Goal: Entertainment & Leisure: Consume media (video, audio)

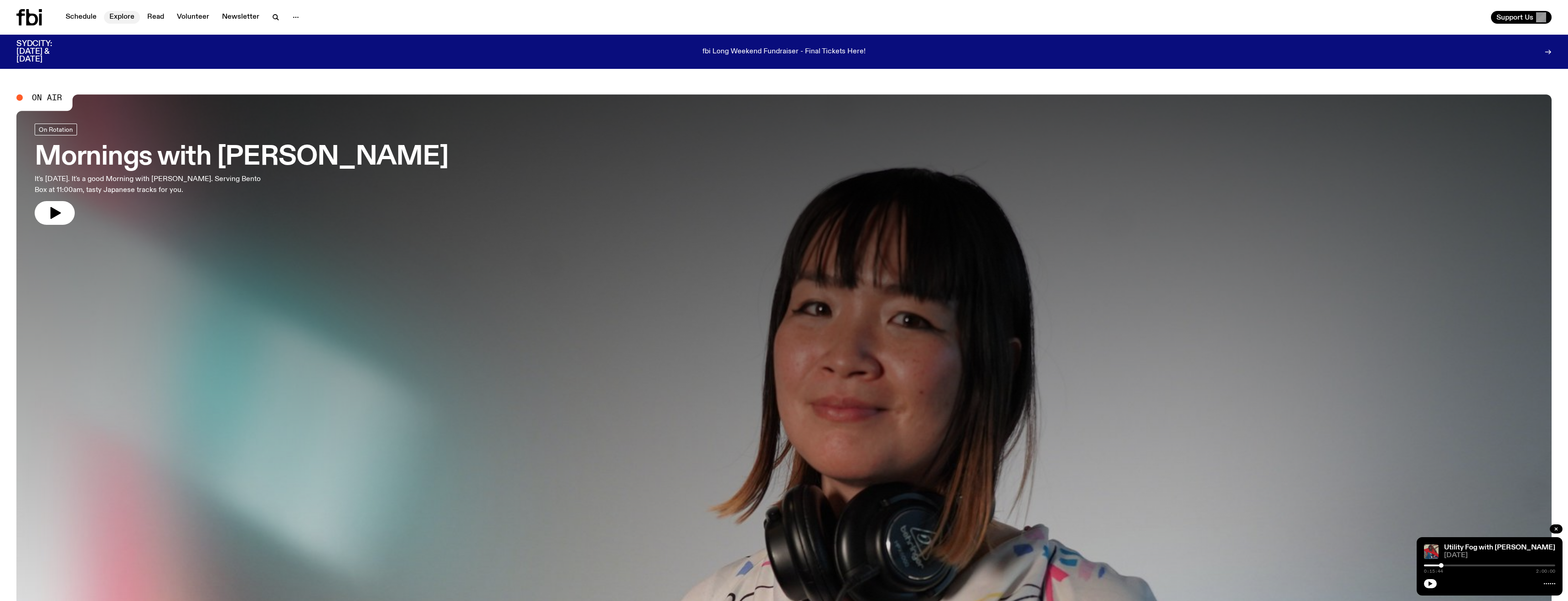
click at [124, 18] on link "Explore" at bounding box center [122, 17] width 36 height 12
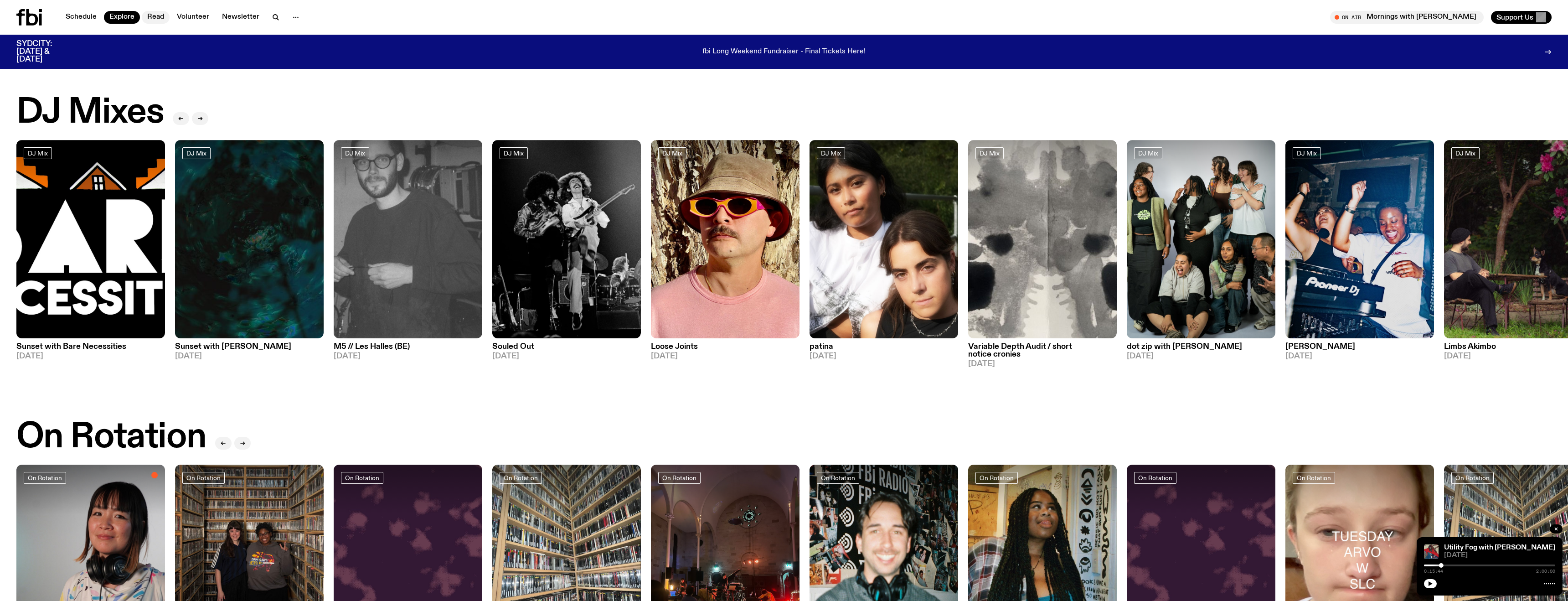
click at [160, 19] on link "Read" at bounding box center [155, 17] width 28 height 12
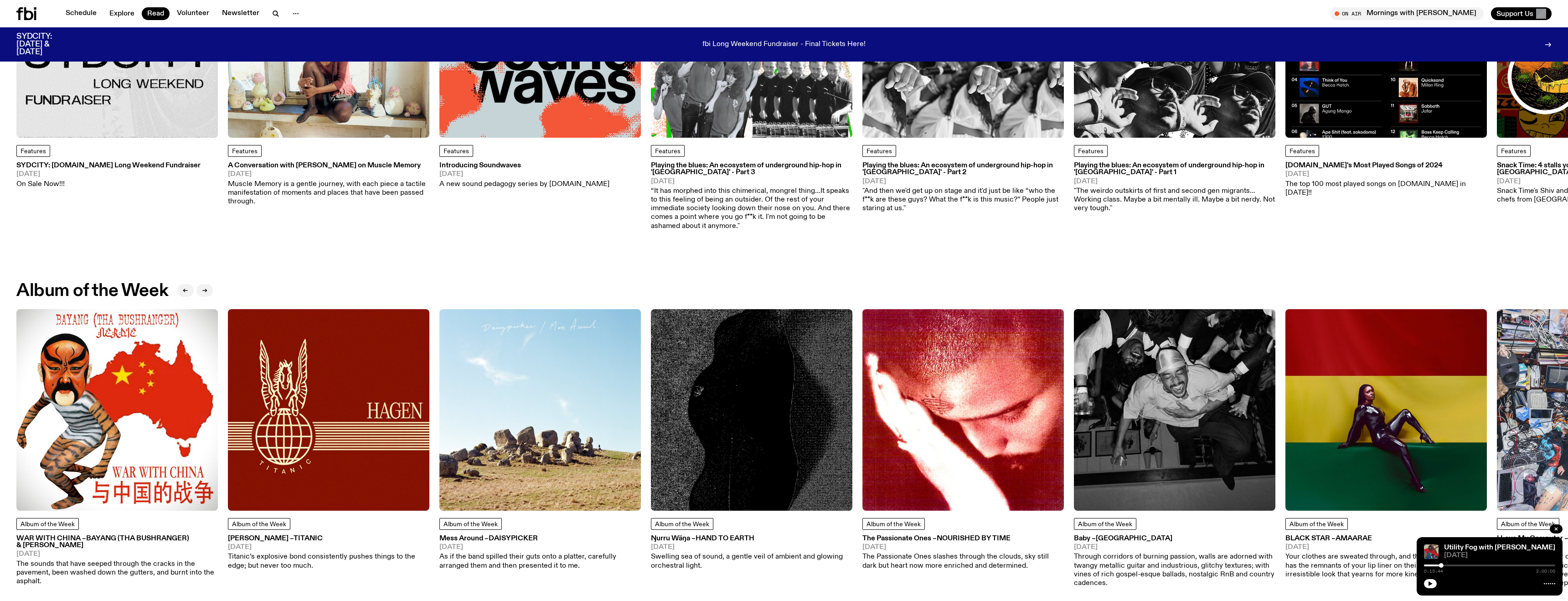
scroll to position [341, 0]
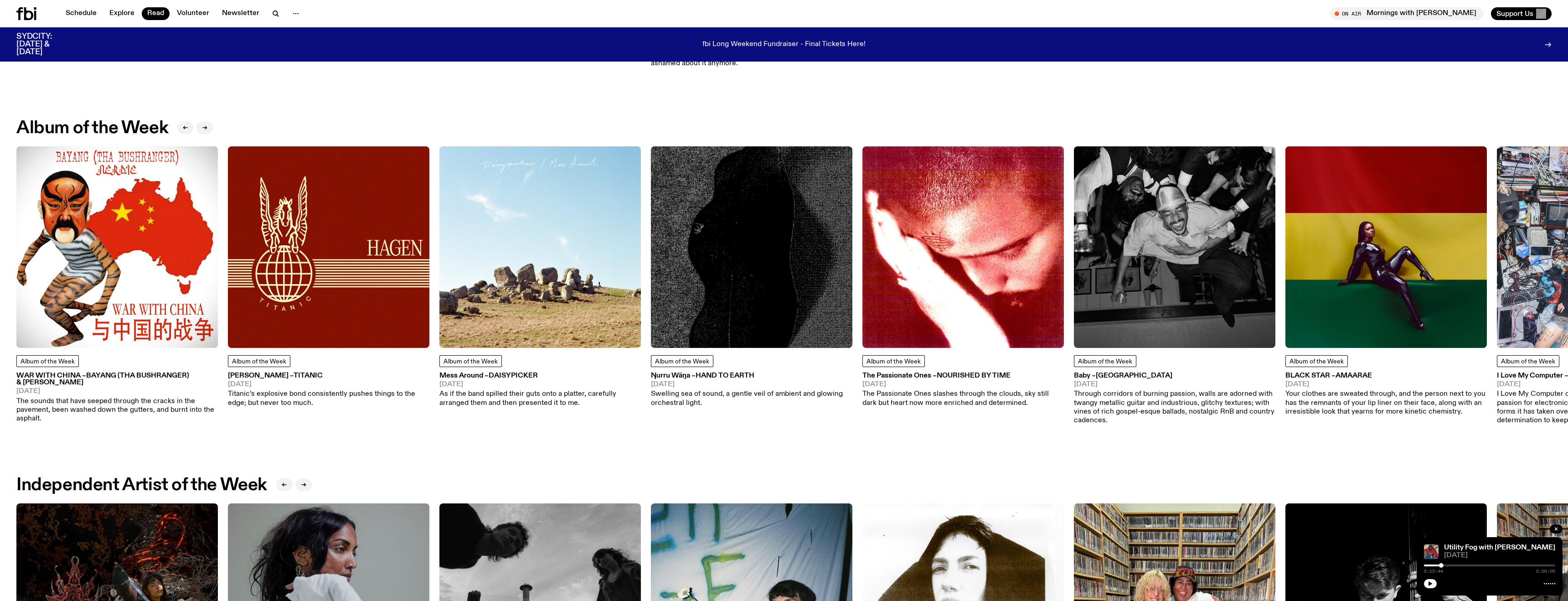
click at [508, 245] on span "Daisypicker" at bounding box center [513, 376] width 49 height 8
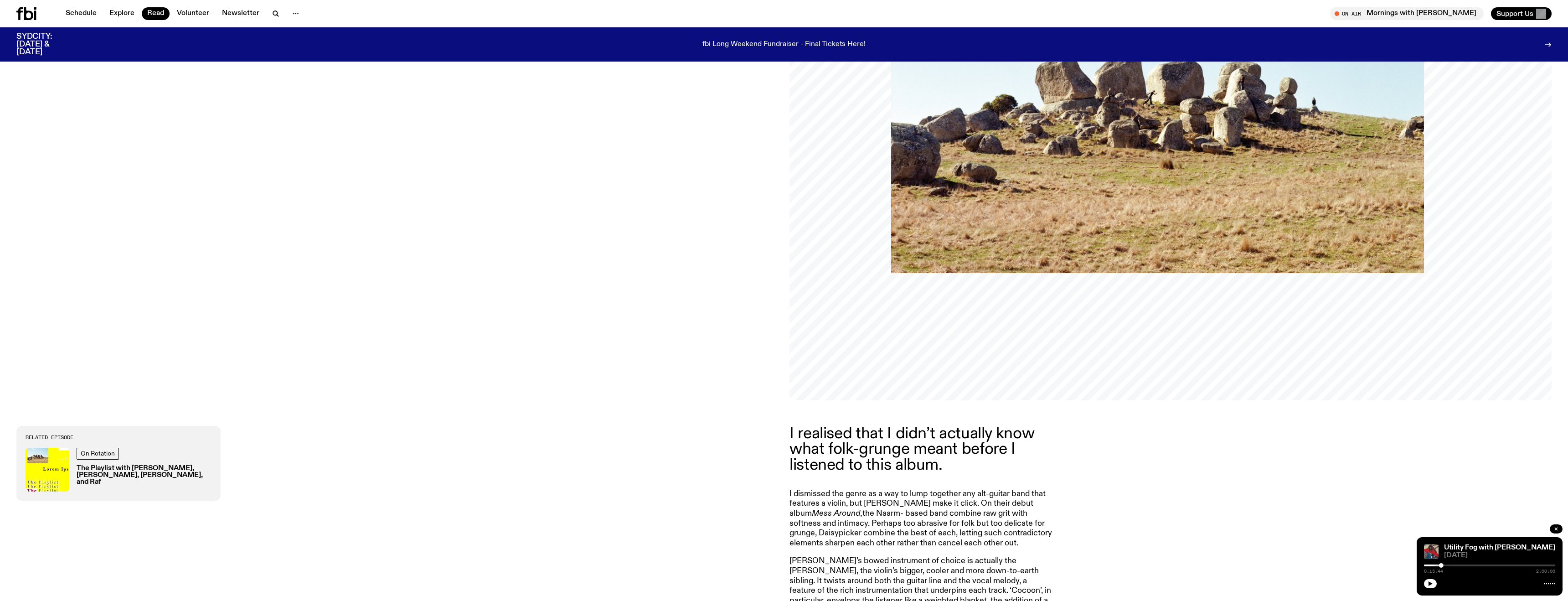
scroll to position [392, 0]
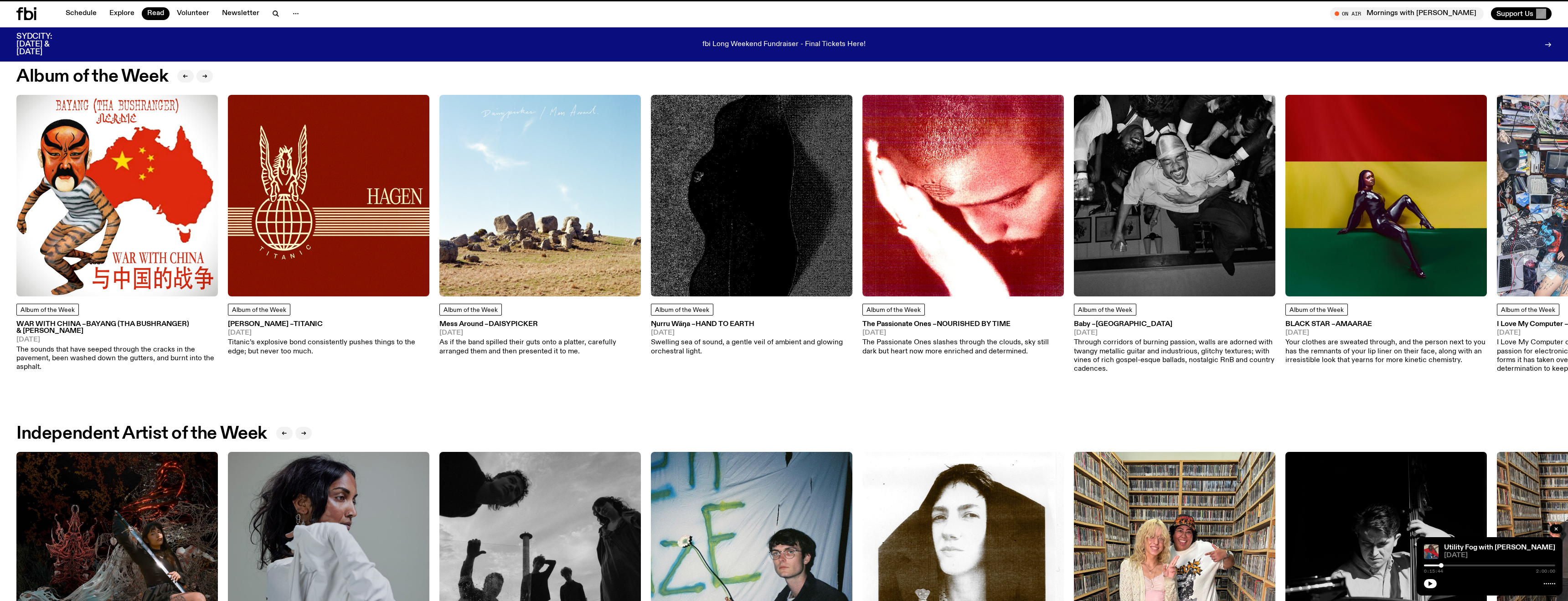
scroll to position [341, 0]
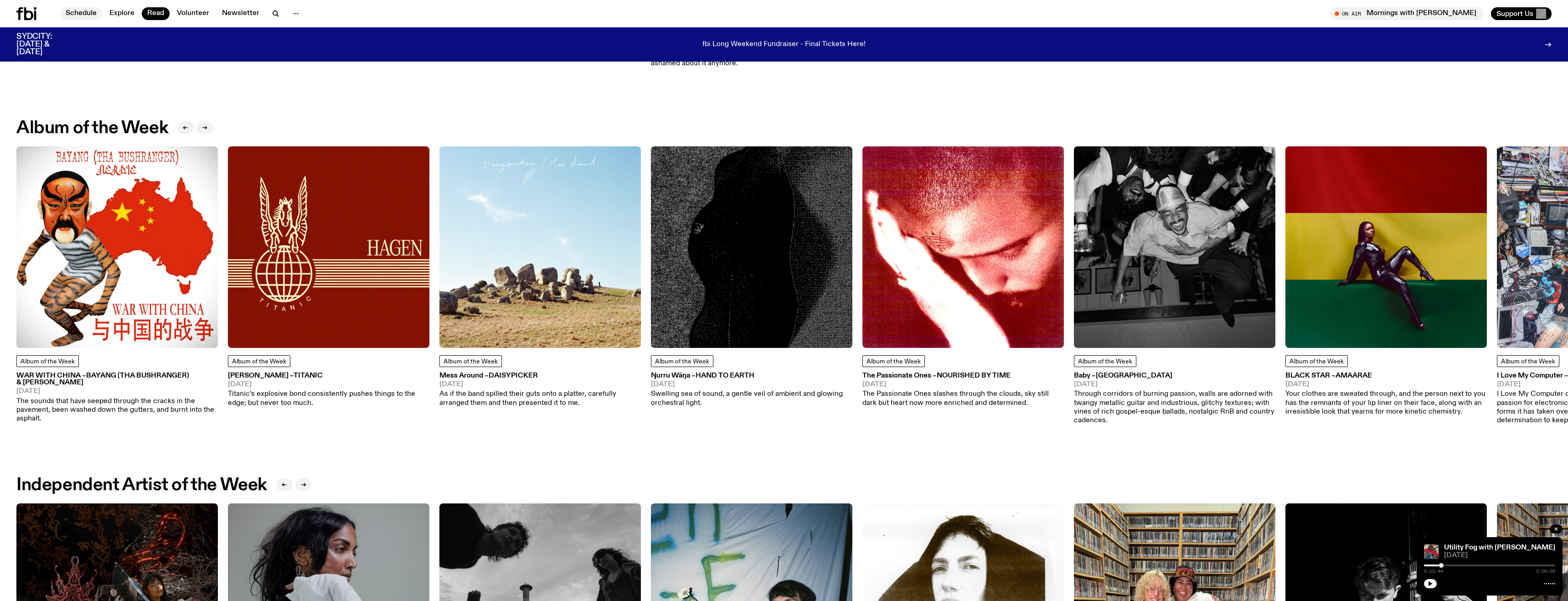
click at [79, 10] on link "Schedule" at bounding box center [81, 14] width 42 height 12
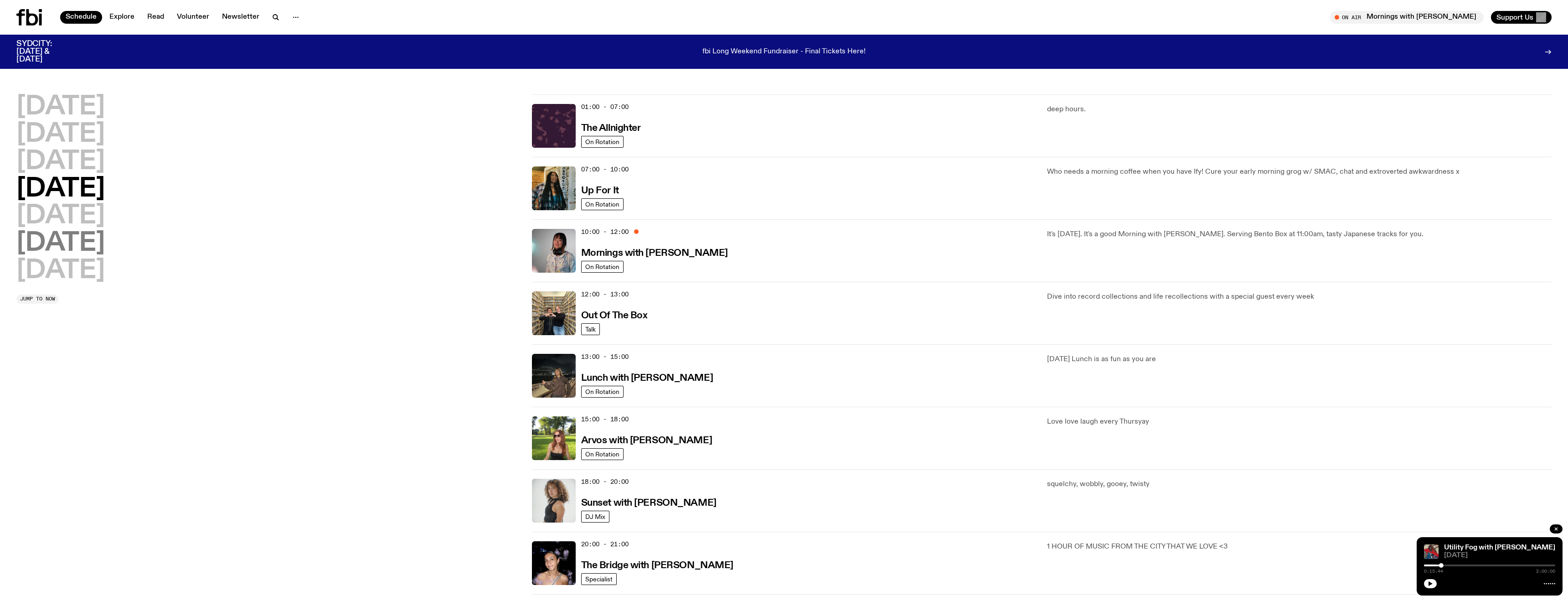
click at [46, 245] on h2 "[DATE]" at bounding box center [61, 243] width 88 height 26
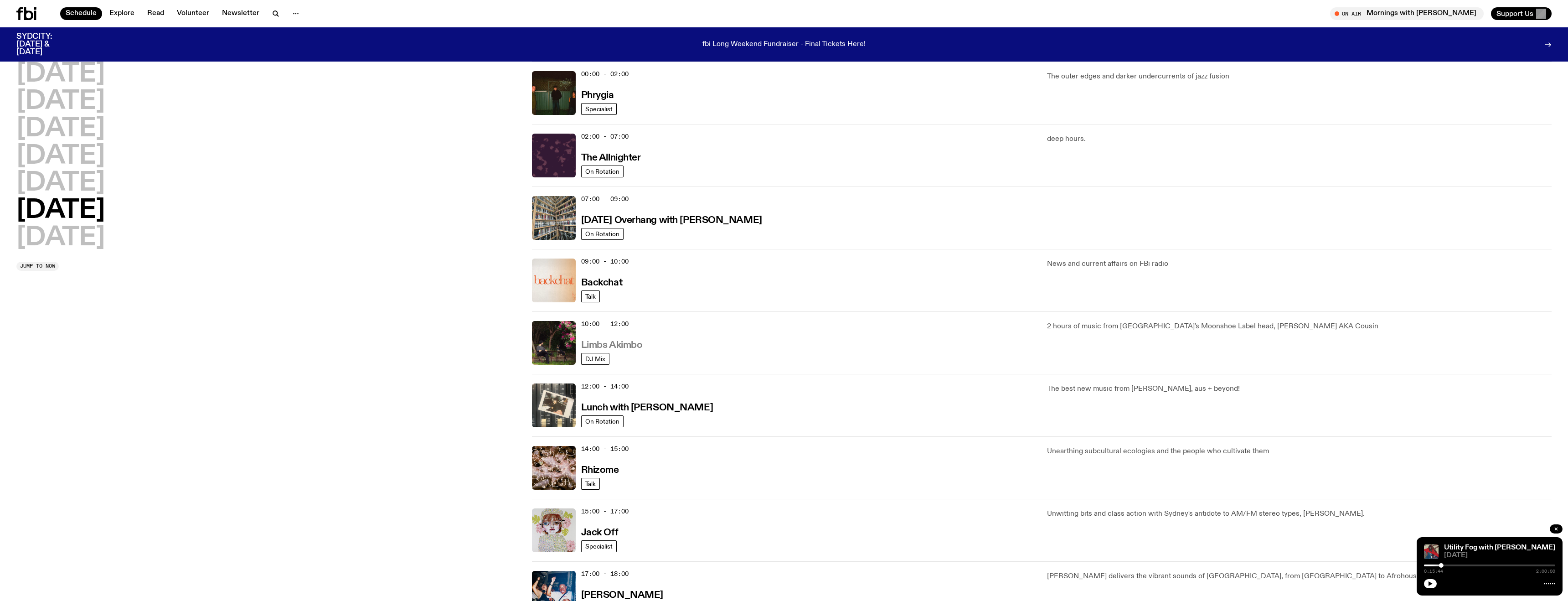
click at [508, 245] on h3 "Limbs Akimbo" at bounding box center [611, 345] width 61 height 10
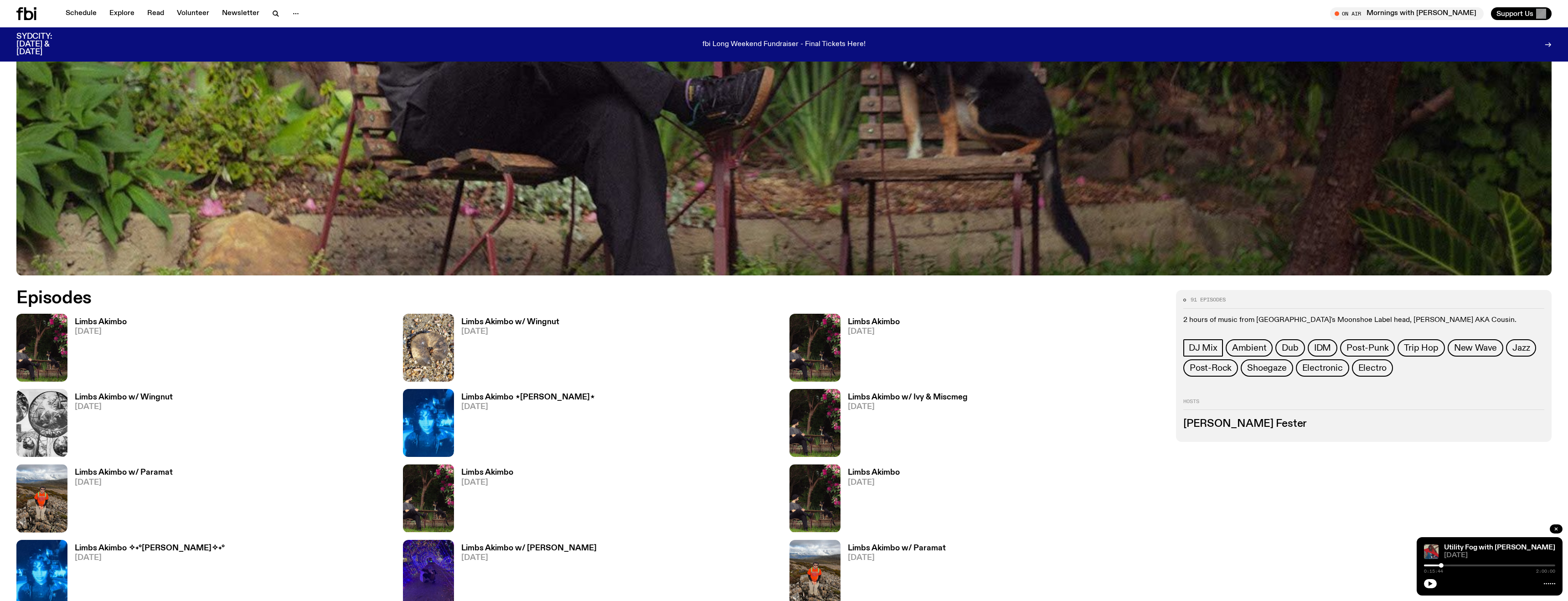
scroll to position [866, 0]
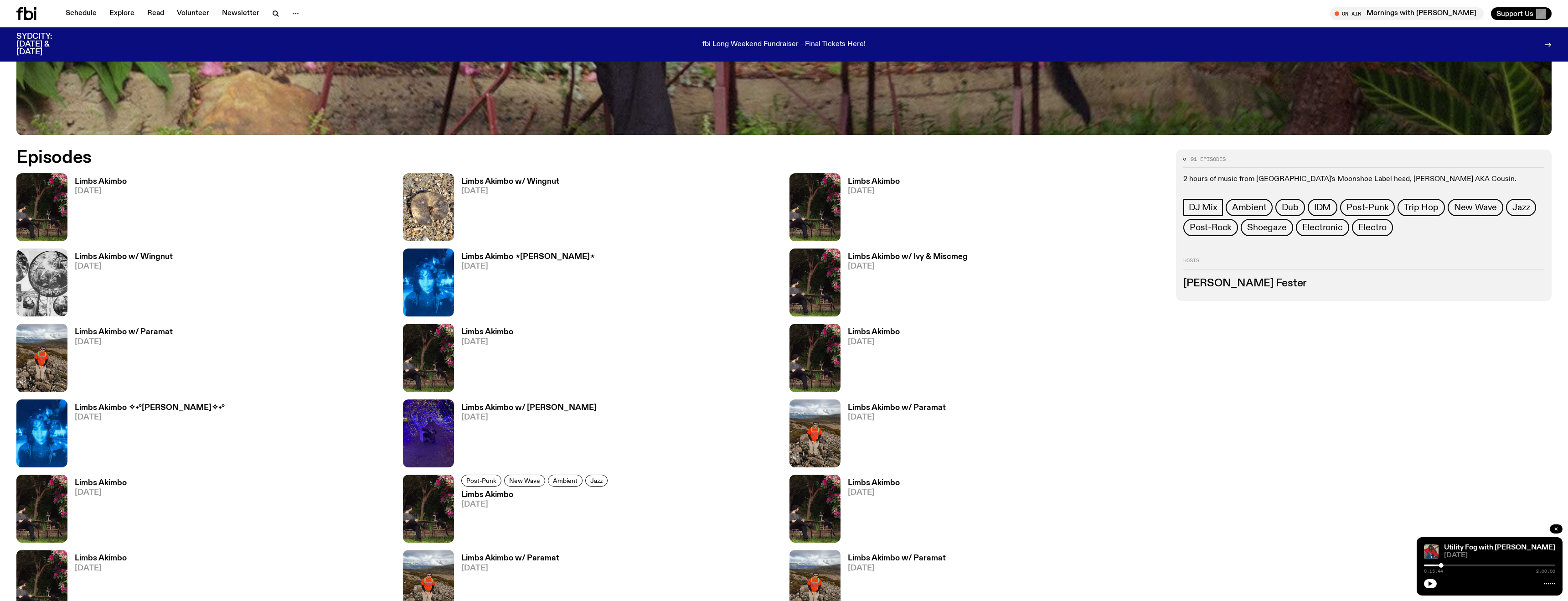
click at [102, 184] on h3 "Limbs Akimbo" at bounding box center [100, 181] width 52 height 8
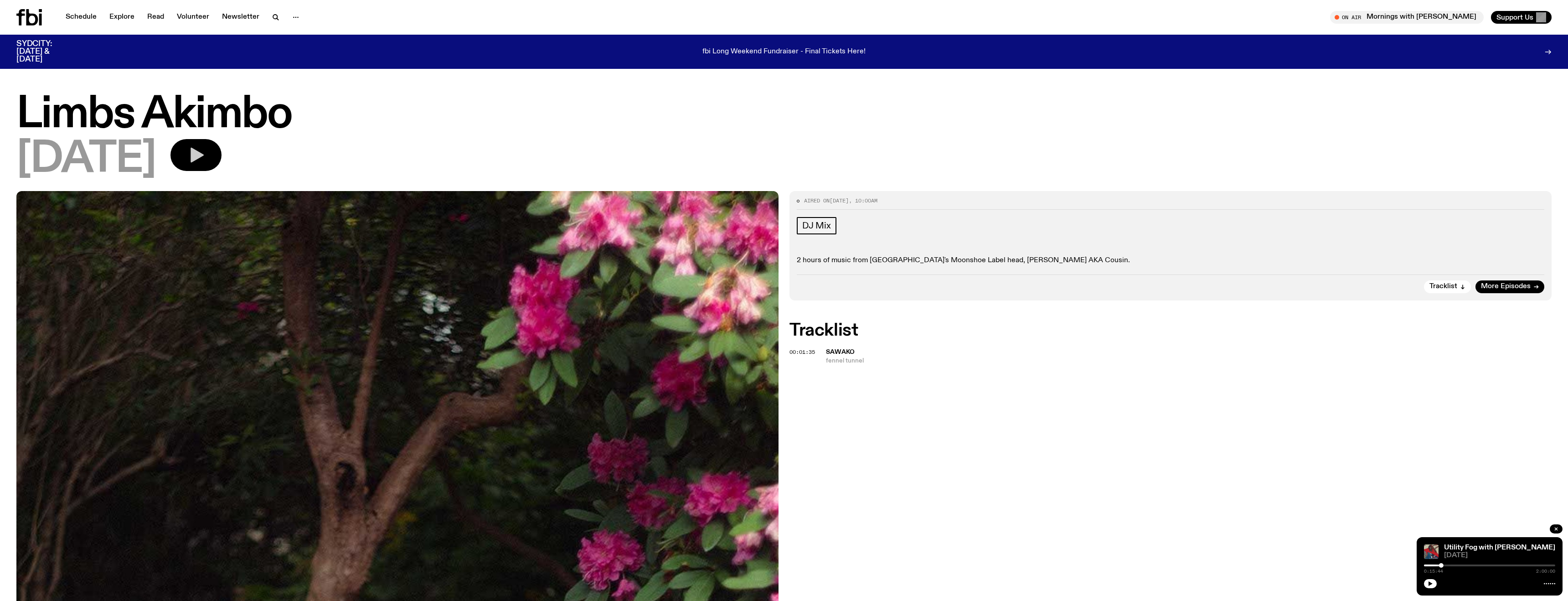
click at [204, 153] on icon "button" at bounding box center [197, 155] width 13 height 15
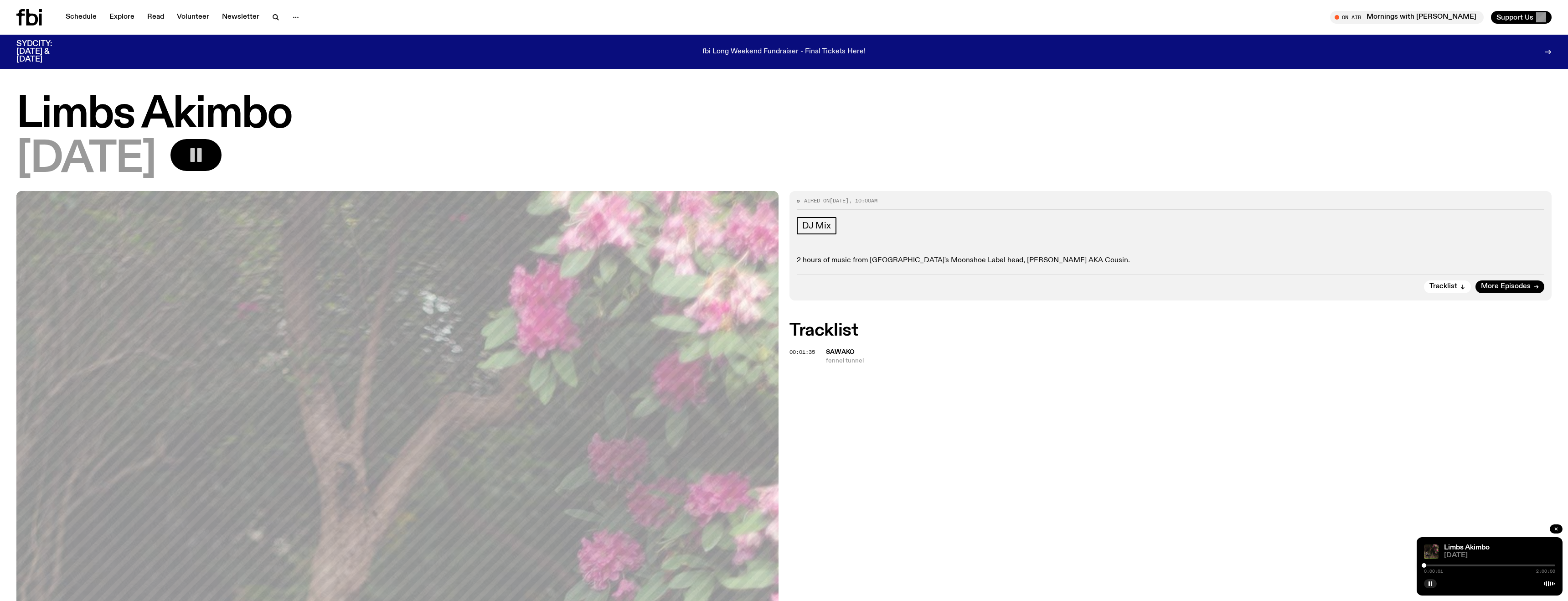
click at [202, 153] on rect "button" at bounding box center [200, 155] width 5 height 14
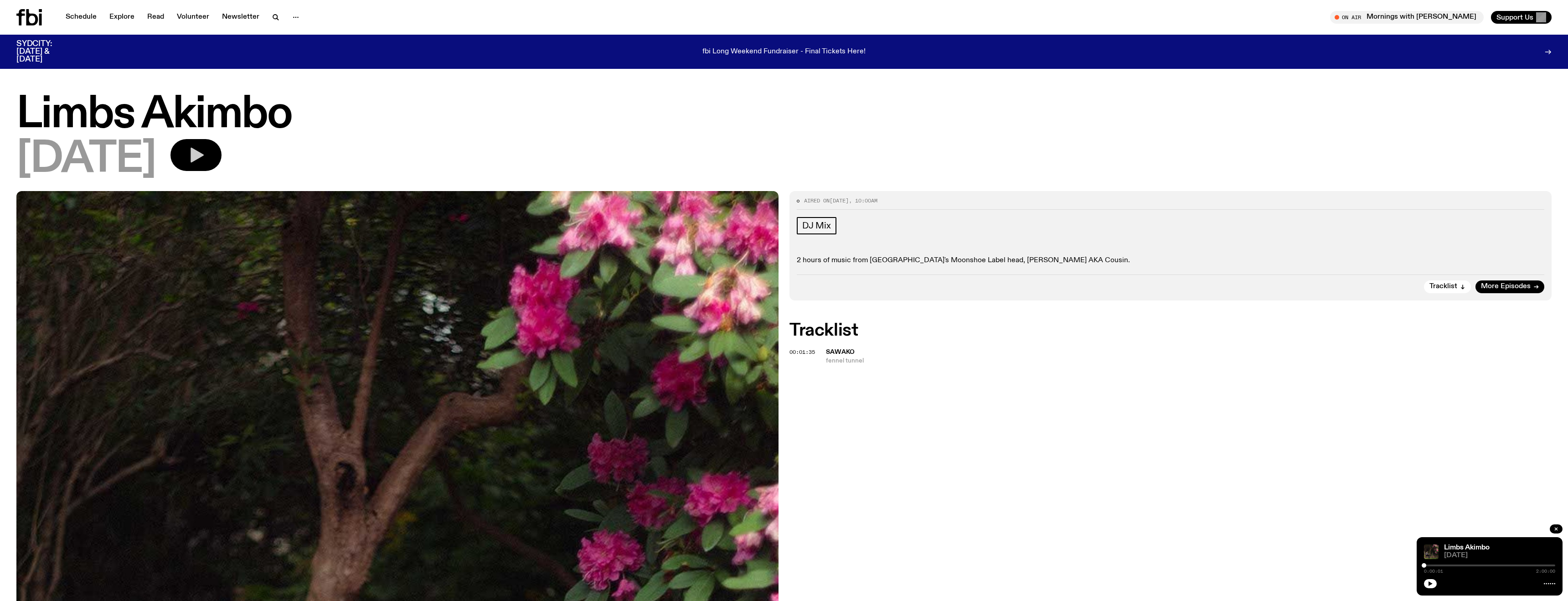
click at [222, 165] on button "button" at bounding box center [196, 155] width 51 height 32
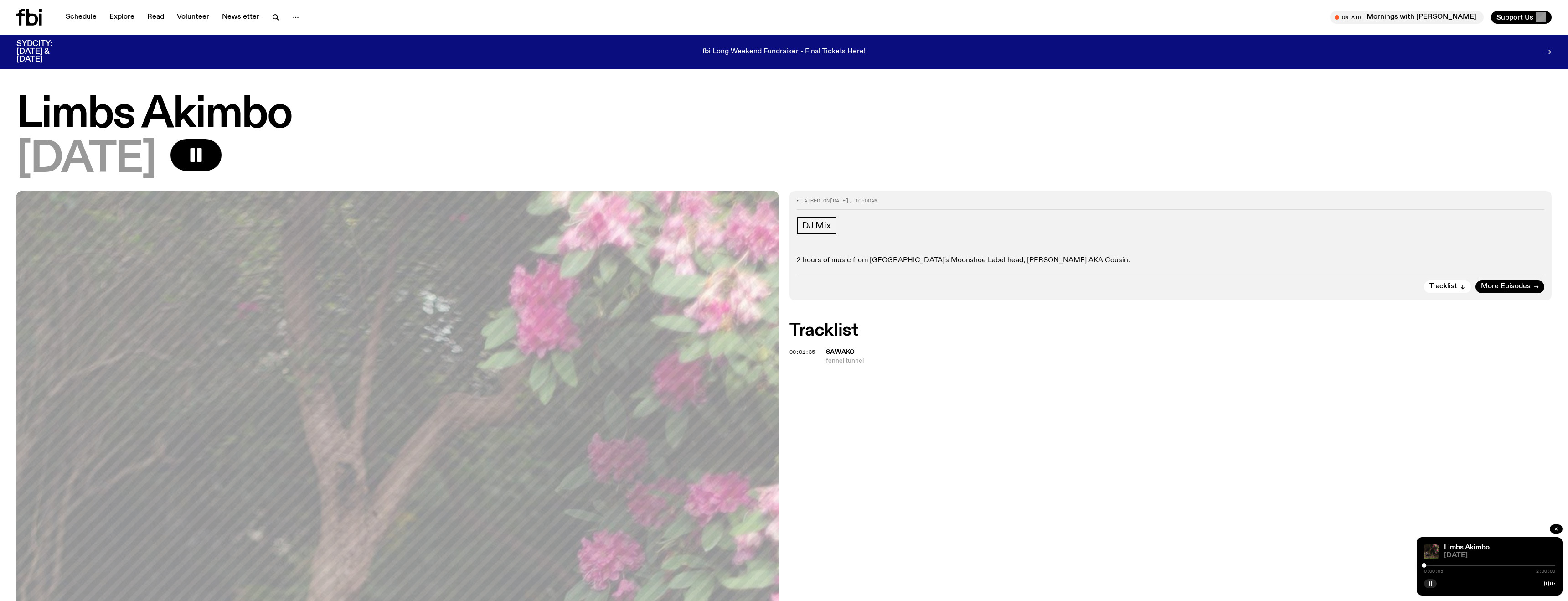
click at [508, 245] on div at bounding box center [1490, 565] width 131 height 2
click at [508, 52] on p "fbi Long Weekend Fundraiser - Final Tickets Here!" at bounding box center [784, 52] width 163 height 8
